Goal: Transaction & Acquisition: Purchase product/service

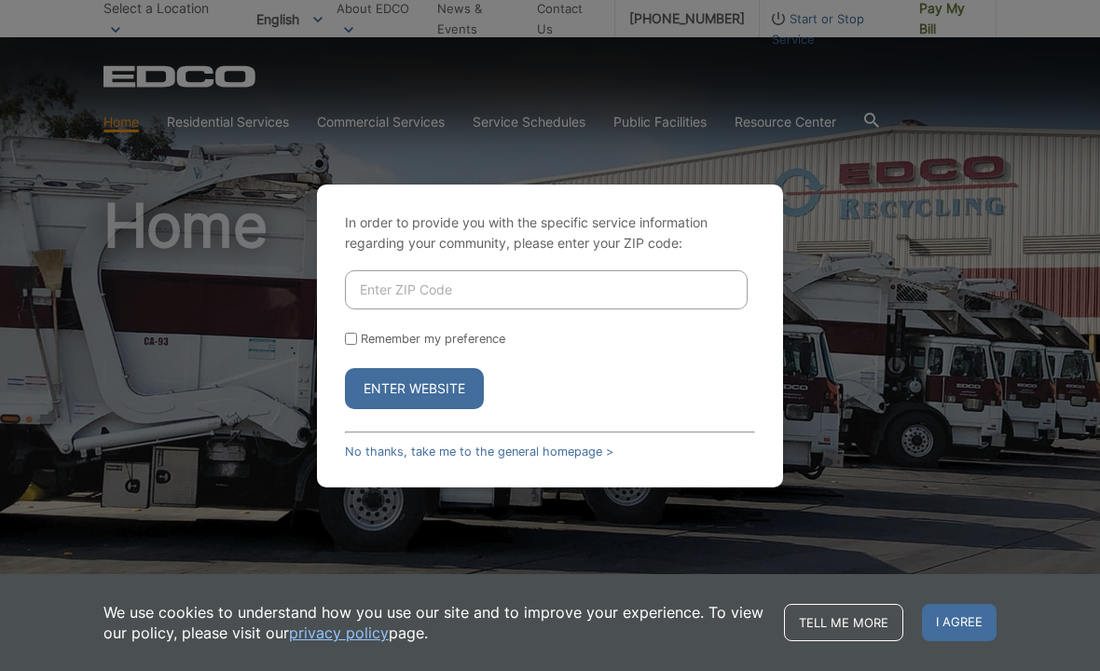
click at [426, 305] on input "Enter ZIP Code" at bounding box center [546, 289] width 403 height 39
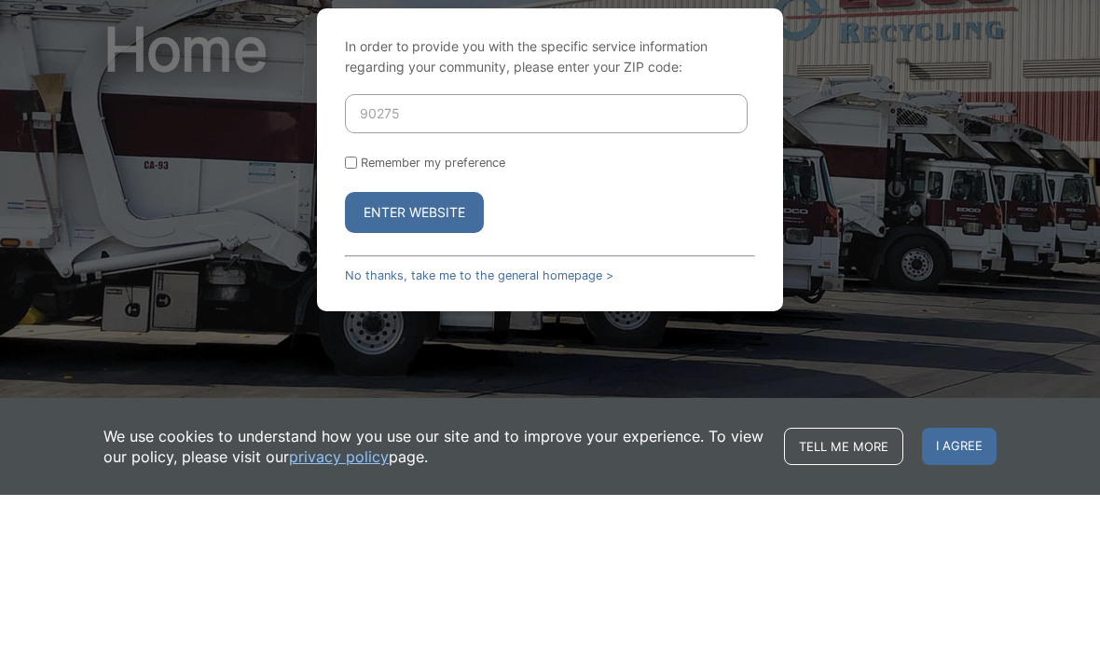
type input "90275"
click at [422, 368] on button "Enter Website" at bounding box center [414, 388] width 139 height 41
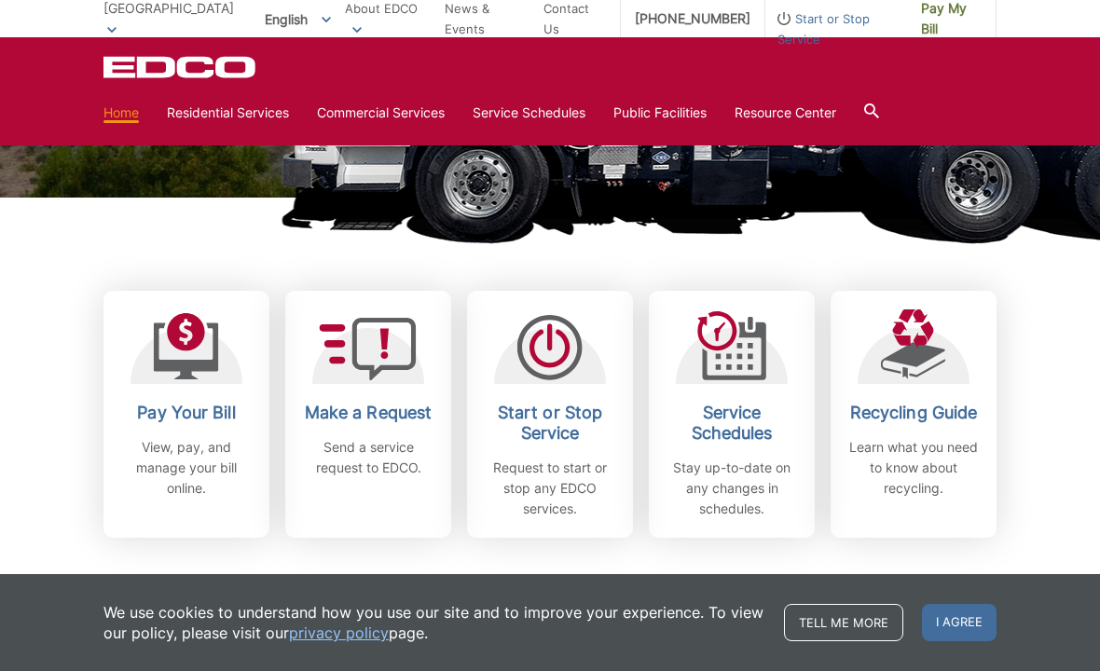
scroll to position [377, 0]
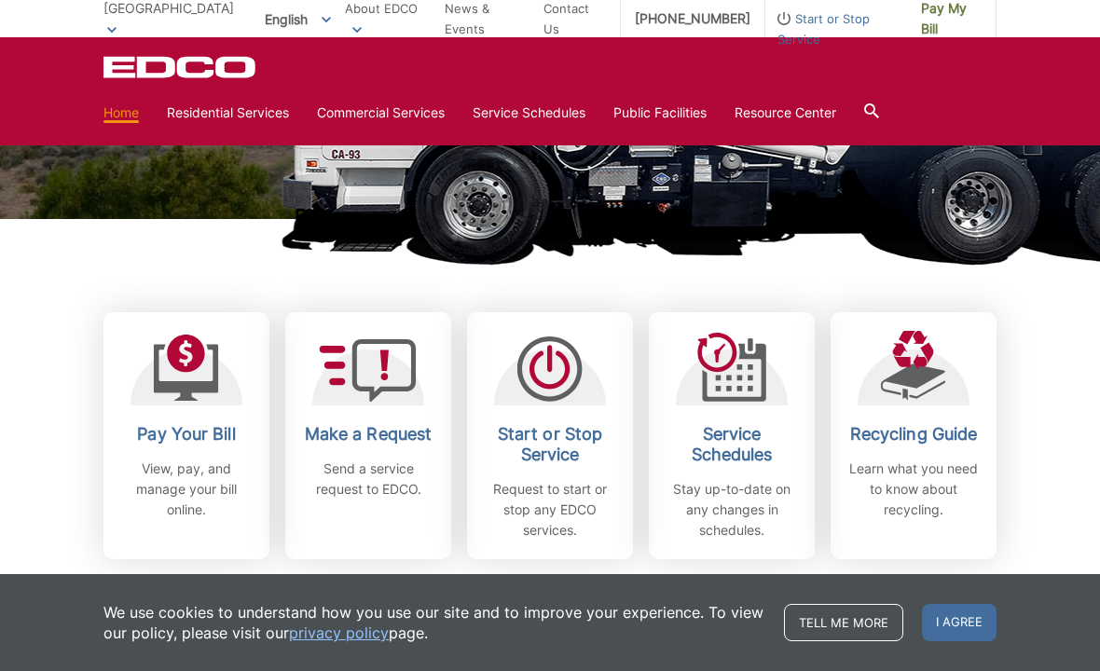
click at [179, 462] on p "View, pay, and manage your bill online." at bounding box center [186, 490] width 138 height 62
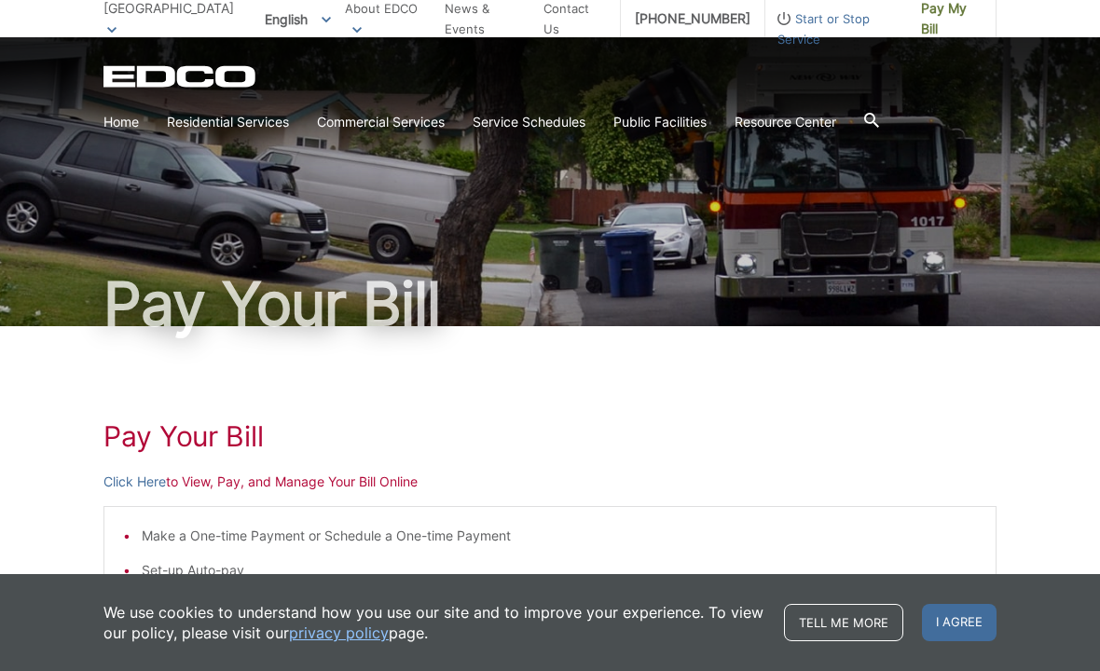
click at [281, 482] on p "Click Here to View, Pay, and Manage Your Bill Online" at bounding box center [549, 482] width 893 height 21
click at [262, 478] on p "Click Here to View, Pay, and Manage Your Bill Online" at bounding box center [549, 482] width 893 height 21
click at [147, 477] on link "Click Here" at bounding box center [134, 482] width 62 height 21
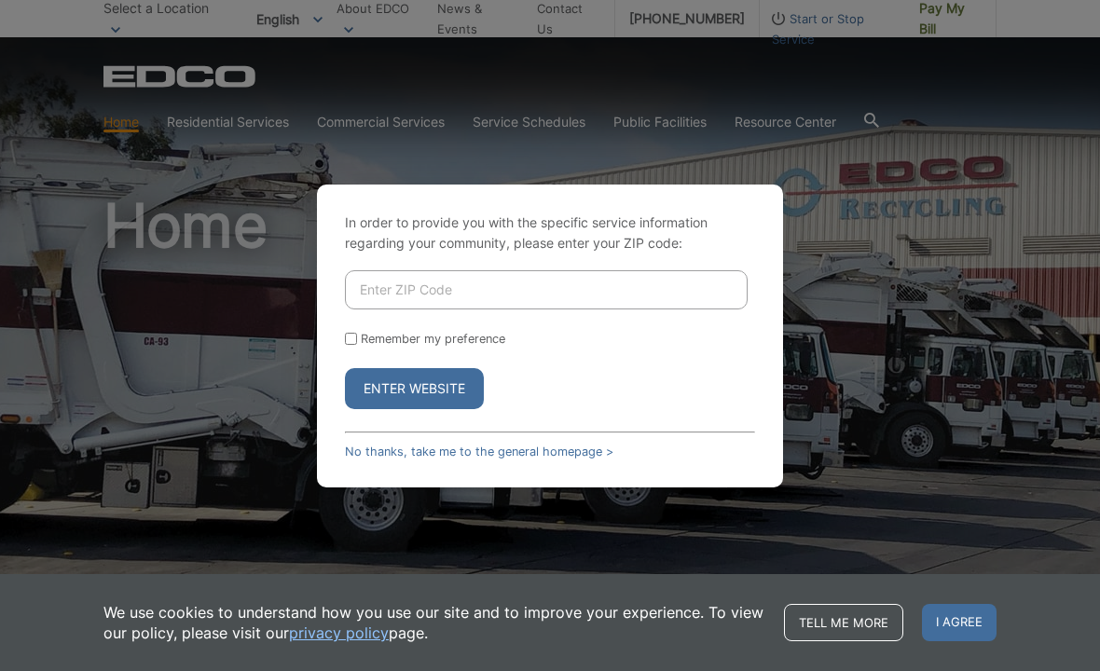
click at [406, 308] on input "Enter ZIP Code" at bounding box center [546, 289] width 403 height 39
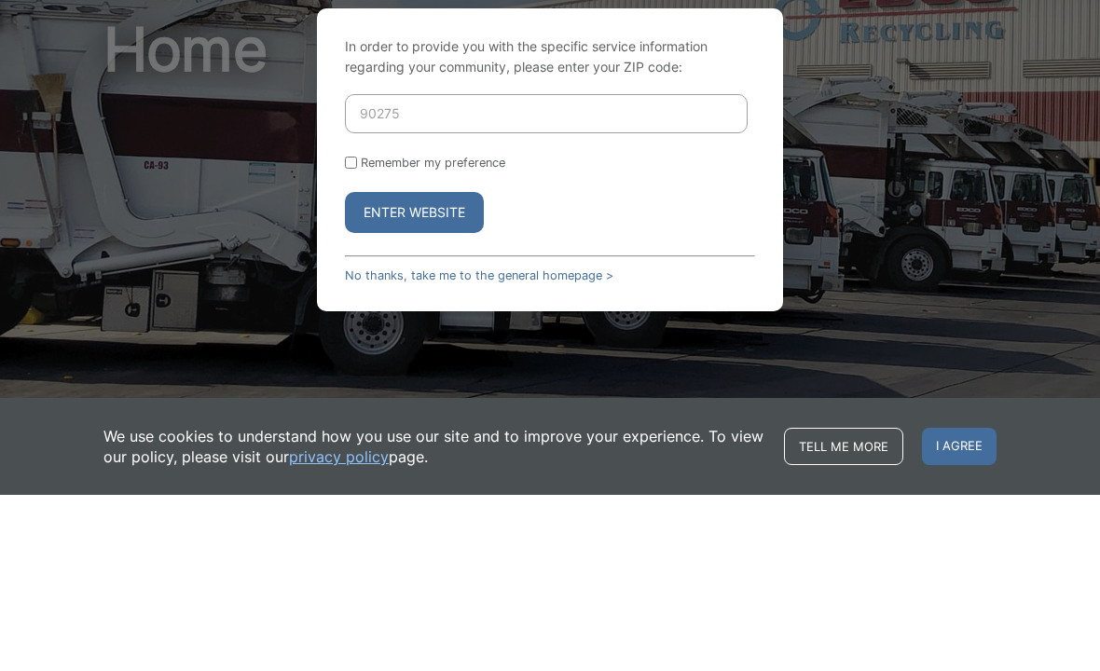
type input "90275"
click at [435, 368] on button "Enter Website" at bounding box center [414, 388] width 139 height 41
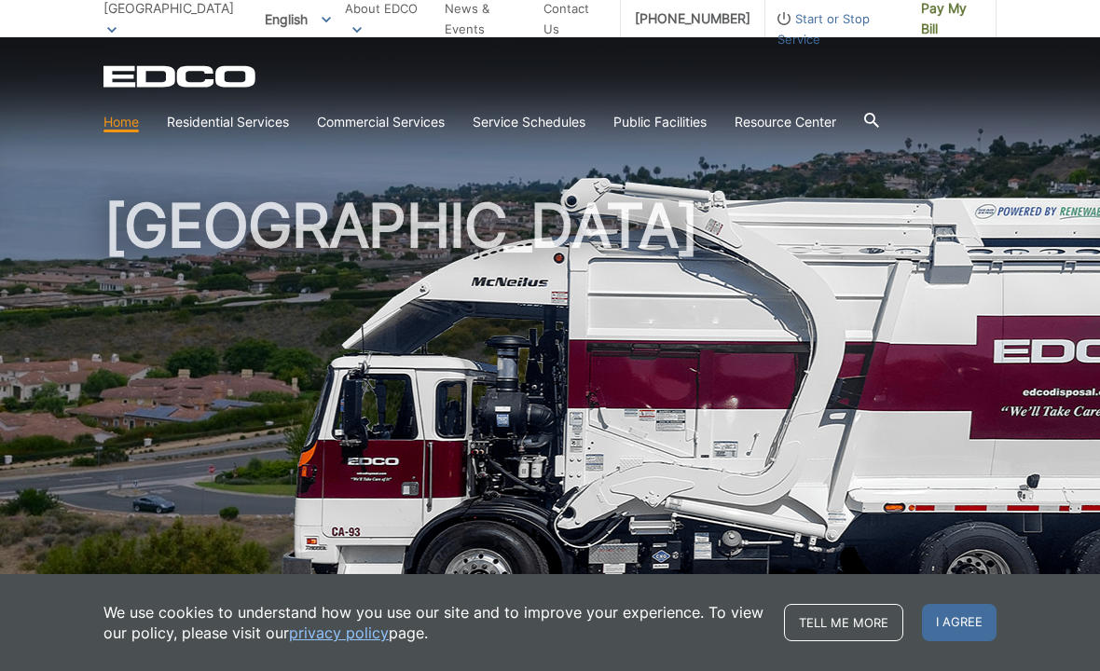
click at [953, 614] on span "I agree" at bounding box center [959, 622] width 75 height 37
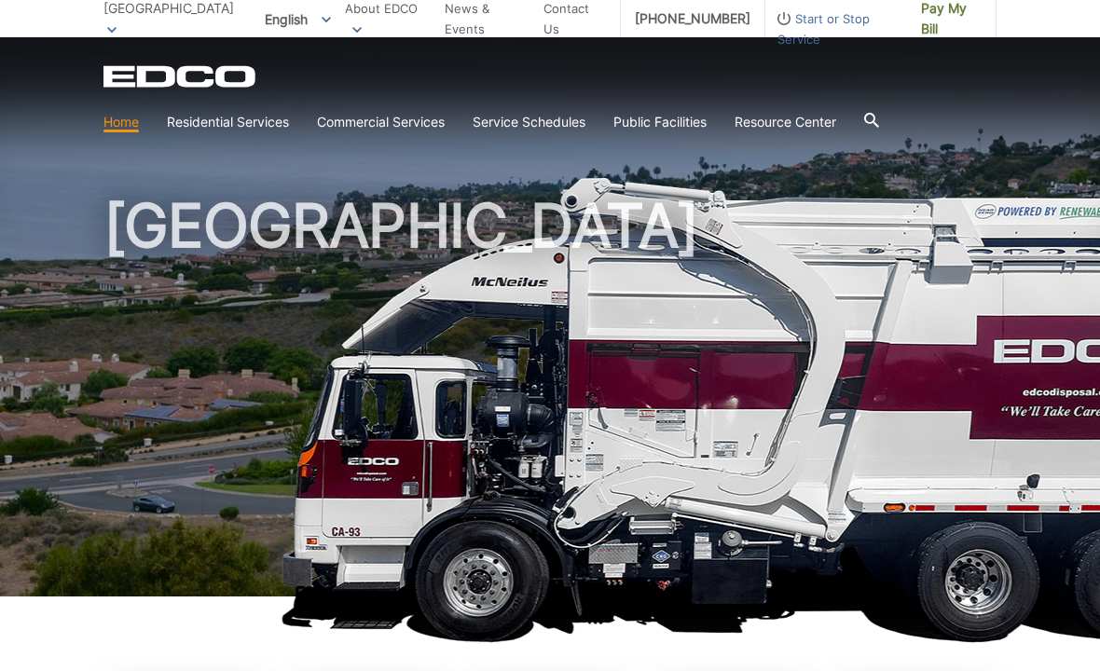
click at [935, 4] on span "Pay My Bill" at bounding box center [951, 18] width 61 height 41
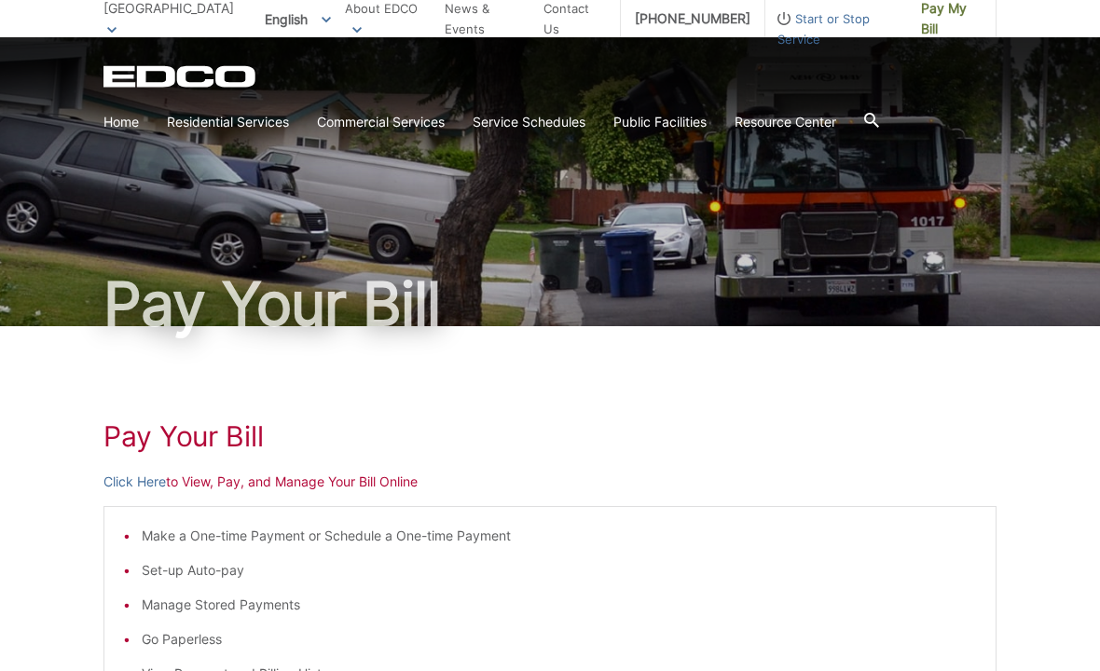
click at [123, 480] on link "Click Here" at bounding box center [134, 482] width 62 height 21
